Goal: Navigation & Orientation: Find specific page/section

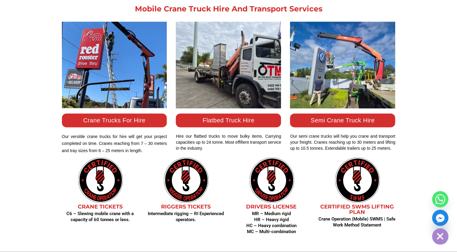
scroll to position [456, 0]
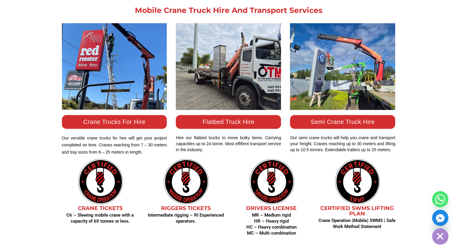
click at [119, 119] on link "Crane Trucks For Hire" at bounding box center [114, 122] width 62 height 7
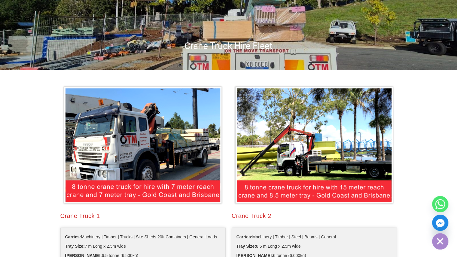
scroll to position [75, 0]
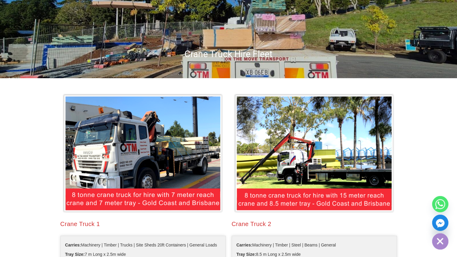
click at [133, 105] on img at bounding box center [143, 153] width 162 height 121
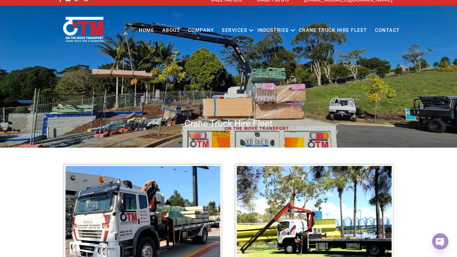
scroll to position [0, 0]
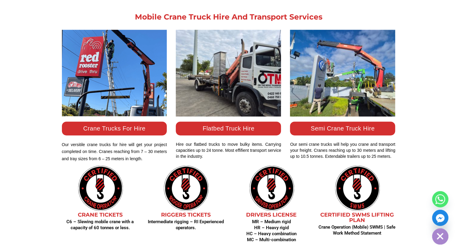
scroll to position [456, 0]
